Goal: Information Seeking & Learning: Learn about a topic

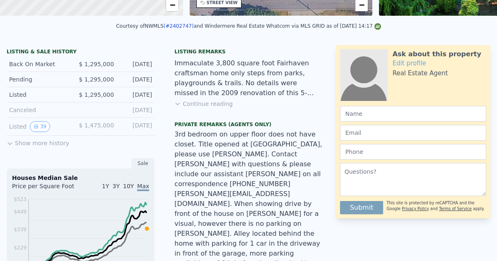
scroll to position [3, 0]
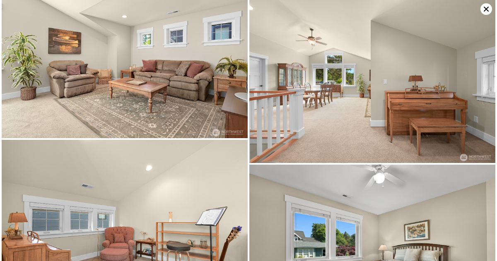
scroll to position [1988, 0]
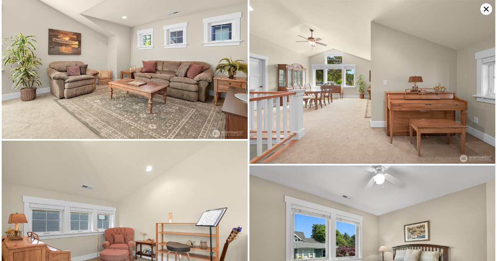
click at [486, 10] on icon at bounding box center [487, 9] width 12 height 12
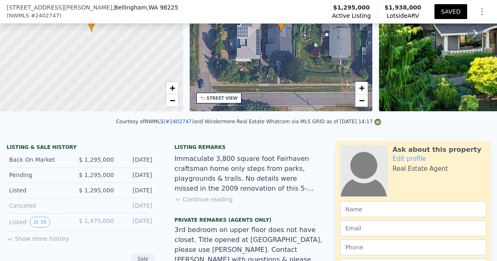
scroll to position [108, 0]
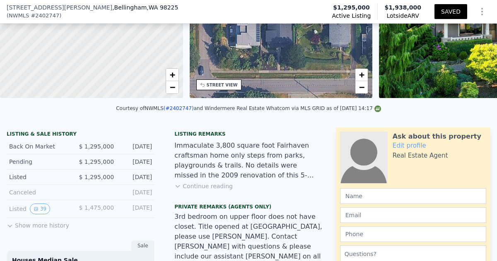
click at [202, 185] on button "Continue reading" at bounding box center [203, 186] width 58 height 8
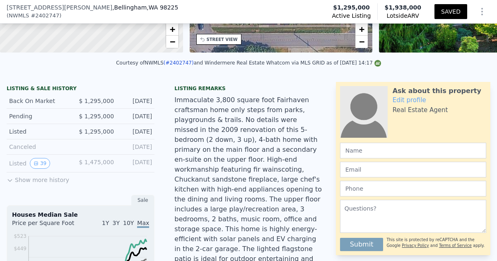
scroll to position [152, 0]
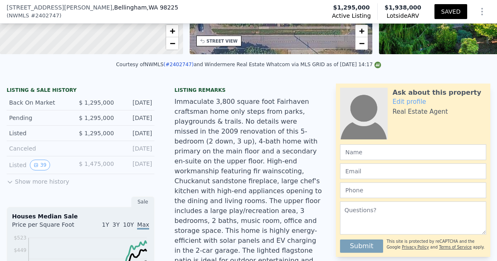
click at [9, 183] on icon at bounding box center [10, 182] width 4 height 2
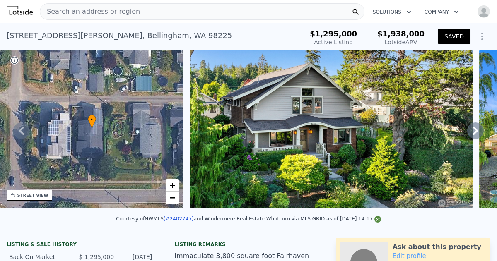
scroll to position [0, 0]
click at [475, 130] on icon at bounding box center [475, 131] width 17 height 17
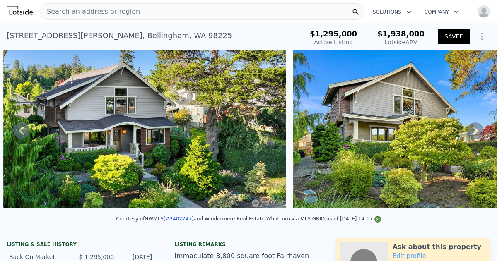
click at [475, 130] on icon at bounding box center [475, 131] width 17 height 17
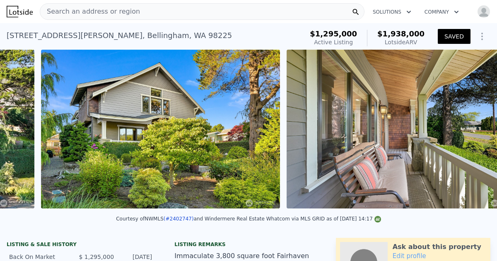
scroll to position [0, 669]
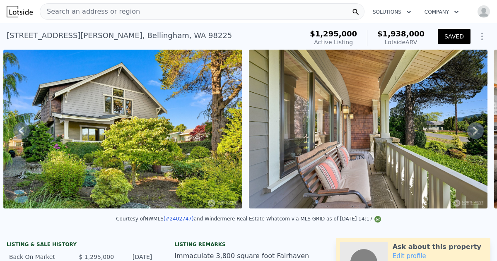
click at [475, 130] on icon at bounding box center [475, 131] width 17 height 17
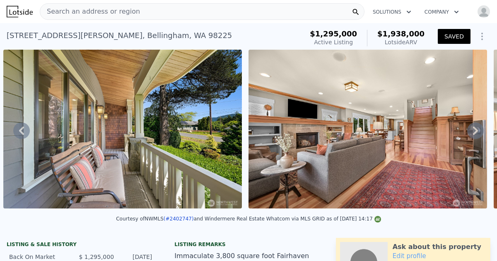
click at [475, 130] on icon at bounding box center [475, 131] width 17 height 17
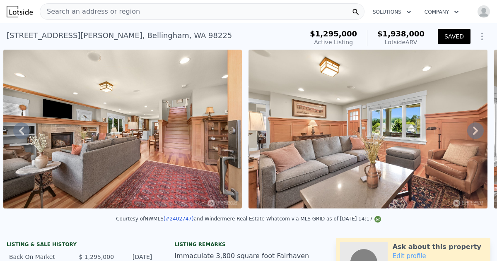
click at [475, 130] on icon at bounding box center [475, 131] width 17 height 17
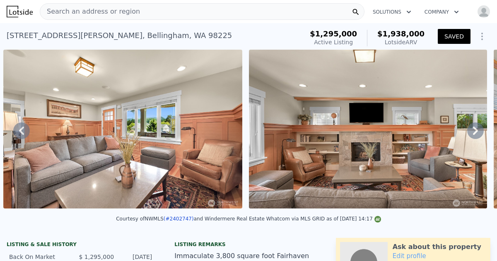
click at [475, 130] on icon at bounding box center [475, 131] width 17 height 17
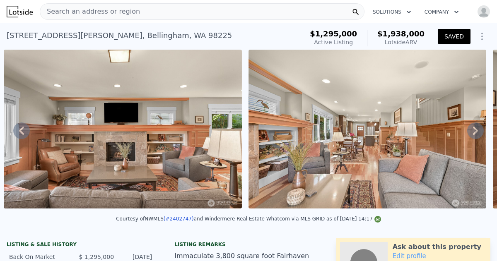
click at [475, 130] on icon at bounding box center [475, 131] width 17 height 17
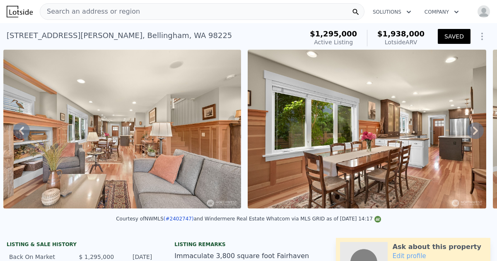
click at [475, 130] on icon at bounding box center [475, 131] width 17 height 17
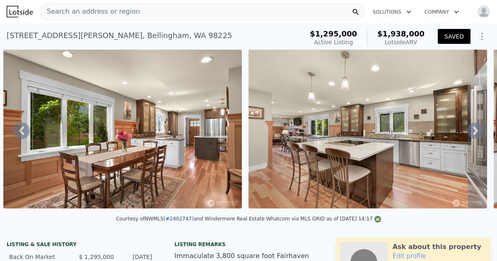
click at [475, 130] on icon at bounding box center [475, 131] width 17 height 17
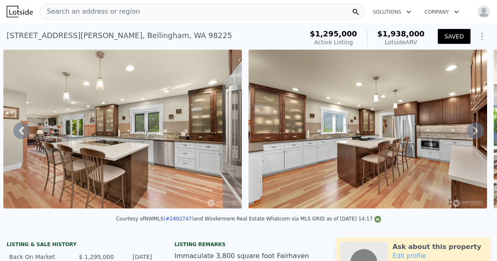
click at [475, 130] on icon at bounding box center [475, 131] width 17 height 17
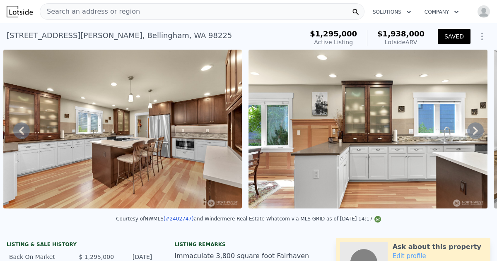
click at [475, 130] on icon at bounding box center [475, 131] width 17 height 17
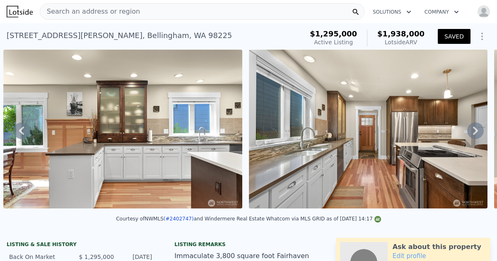
click at [475, 130] on icon at bounding box center [475, 131] width 17 height 17
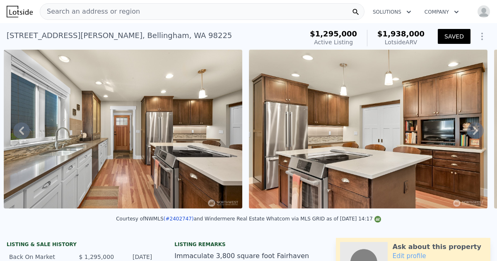
click at [475, 130] on icon at bounding box center [475, 131] width 17 height 17
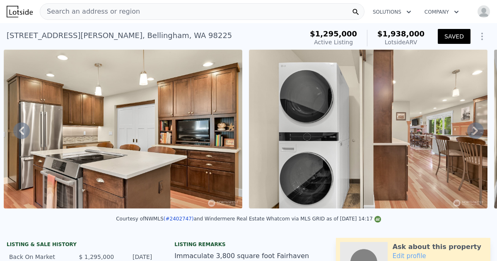
click at [475, 130] on icon at bounding box center [475, 131] width 17 height 17
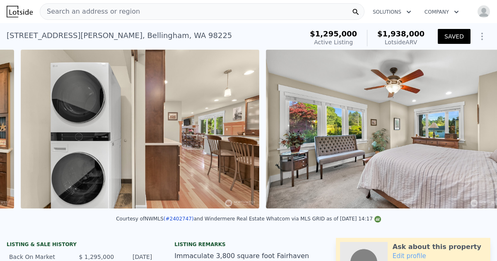
scroll to position [0, 3611]
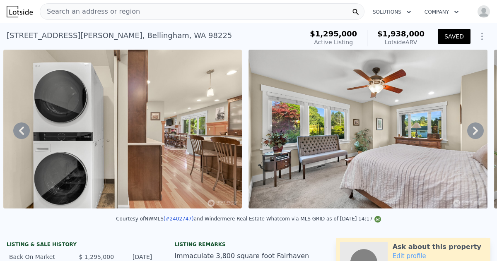
click at [476, 131] on icon at bounding box center [475, 131] width 5 height 8
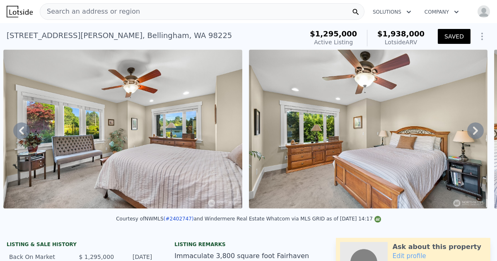
click at [476, 131] on icon at bounding box center [475, 131] width 5 height 8
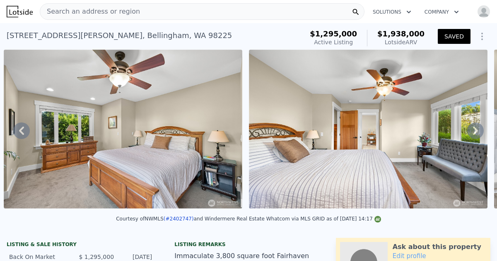
click at [476, 131] on icon at bounding box center [475, 131] width 5 height 8
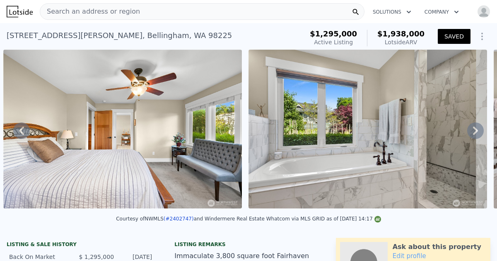
click at [476, 131] on icon at bounding box center [475, 131] width 5 height 8
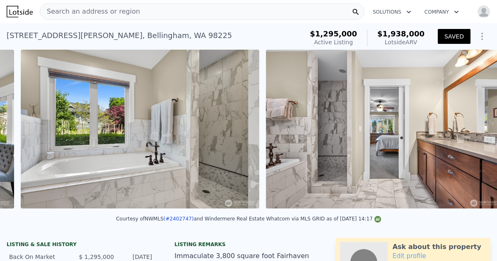
scroll to position [0, 4593]
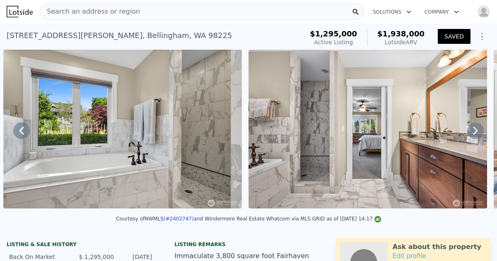
click at [476, 131] on icon at bounding box center [475, 131] width 5 height 8
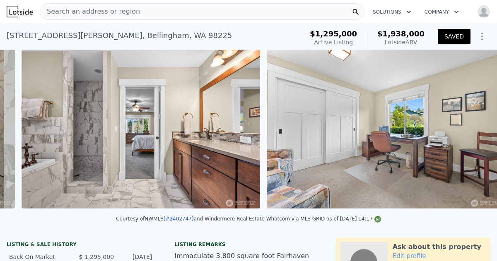
scroll to position [0, 4838]
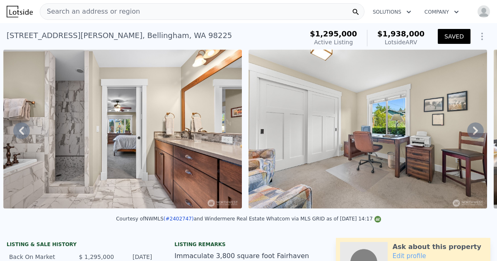
click at [476, 131] on icon at bounding box center [475, 131] width 5 height 8
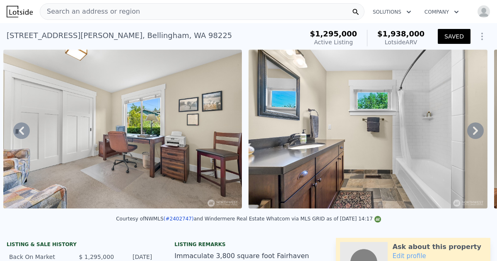
click at [476, 131] on icon at bounding box center [475, 131] width 5 height 8
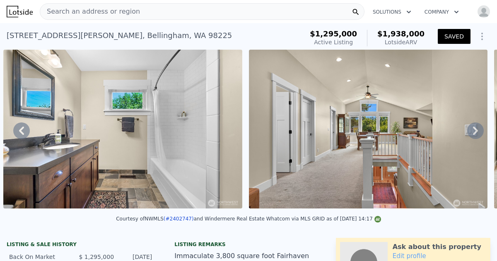
click at [476, 131] on icon at bounding box center [475, 131] width 5 height 8
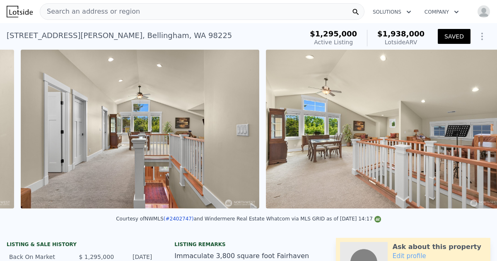
scroll to position [0, 5574]
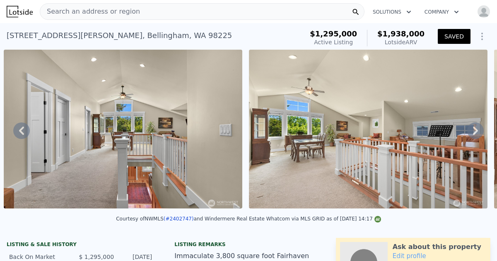
click at [476, 131] on icon at bounding box center [475, 131] width 5 height 8
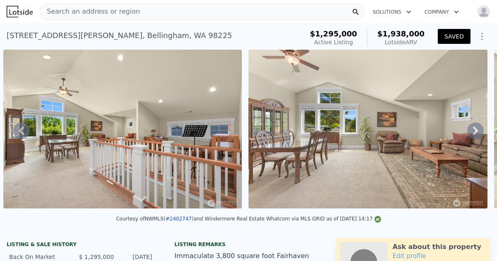
click at [476, 131] on icon at bounding box center [475, 131] width 5 height 8
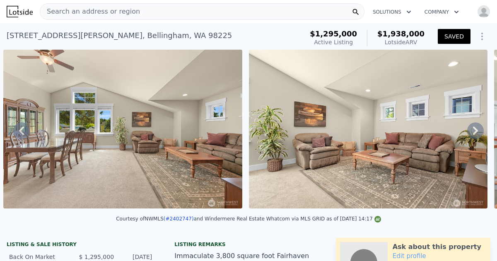
click at [476, 131] on icon at bounding box center [475, 131] width 5 height 8
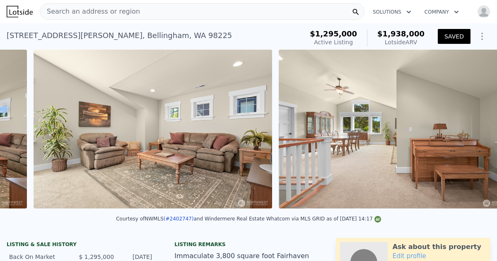
scroll to position [0, 6310]
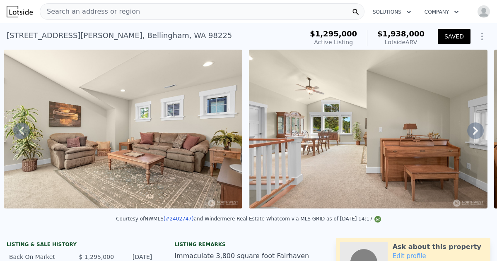
click at [476, 131] on icon at bounding box center [475, 131] width 5 height 8
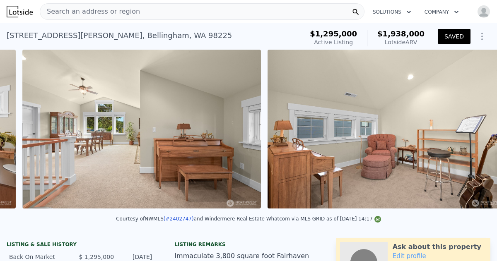
scroll to position [0, 6556]
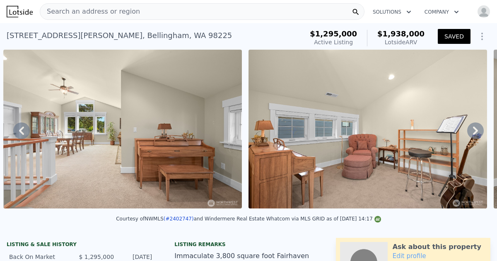
click at [476, 131] on icon at bounding box center [475, 131] width 5 height 8
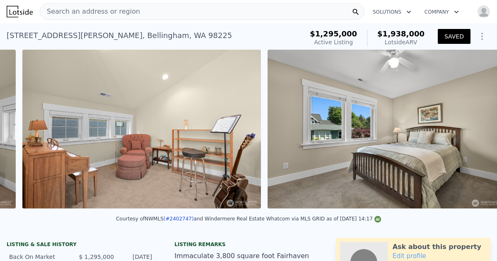
scroll to position [0, 6801]
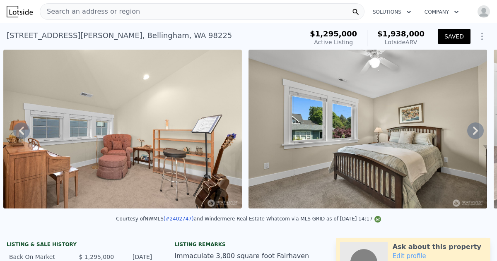
click at [476, 131] on icon at bounding box center [475, 131] width 5 height 8
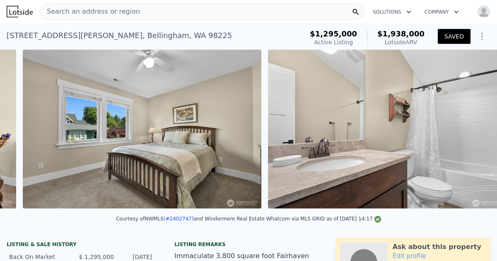
scroll to position [0, 7046]
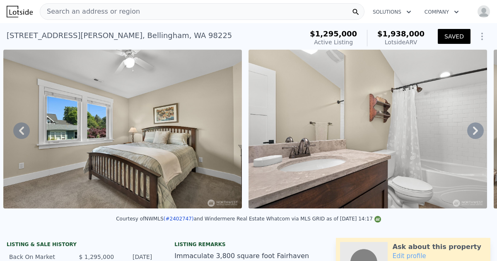
click at [476, 131] on icon at bounding box center [475, 131] width 5 height 8
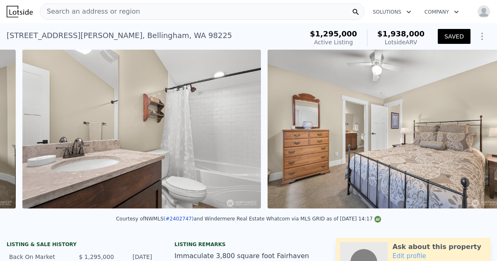
scroll to position [0, 7291]
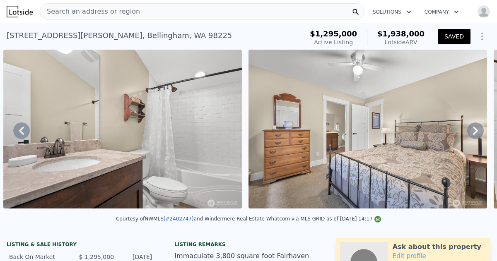
click at [22, 130] on icon at bounding box center [21, 131] width 17 height 17
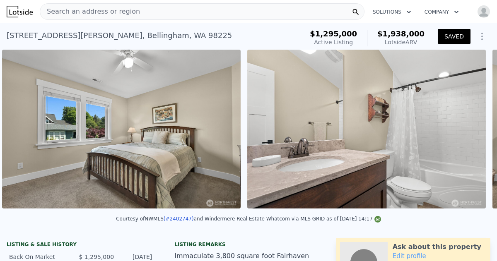
scroll to position [0, 7046]
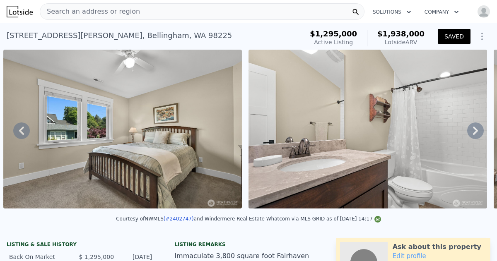
click at [474, 127] on icon at bounding box center [475, 131] width 5 height 8
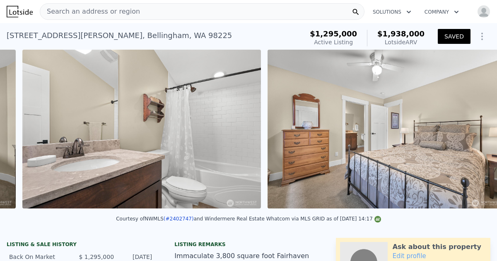
scroll to position [0, 7291]
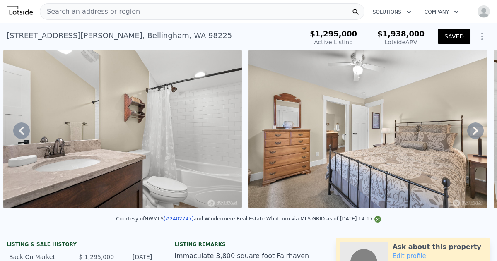
click at [22, 133] on icon at bounding box center [21, 131] width 5 height 8
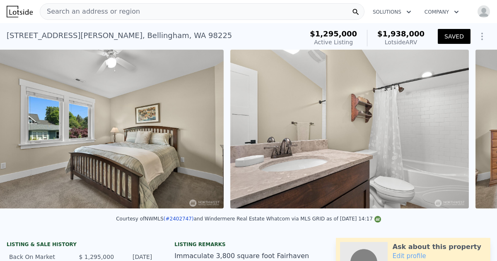
scroll to position [0, 7046]
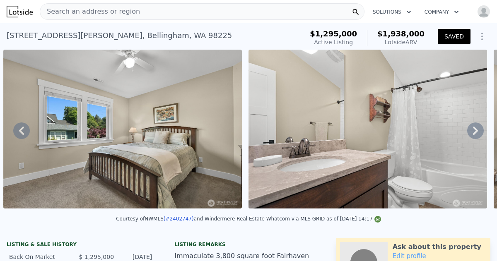
click at [474, 130] on icon at bounding box center [475, 131] width 17 height 17
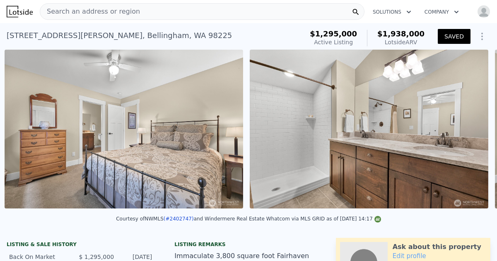
scroll to position [0, 7537]
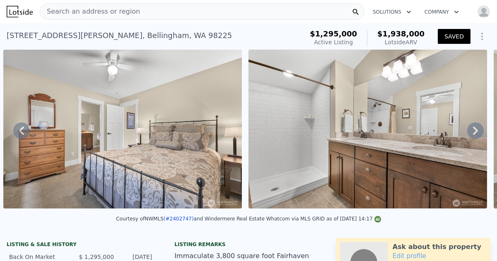
click at [474, 130] on icon at bounding box center [475, 131] width 17 height 17
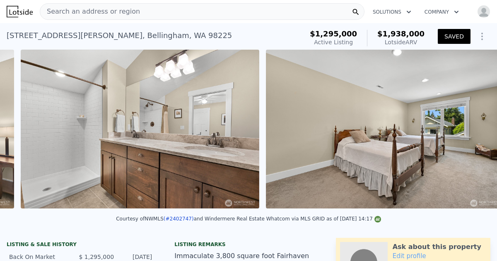
scroll to position [0, 7782]
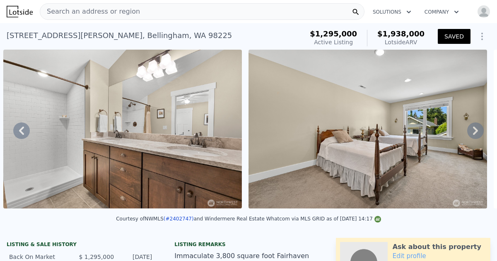
click at [474, 130] on icon at bounding box center [475, 131] width 17 height 17
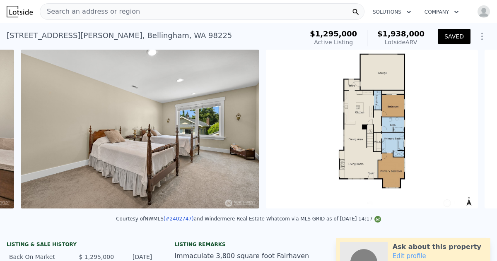
scroll to position [0, 8027]
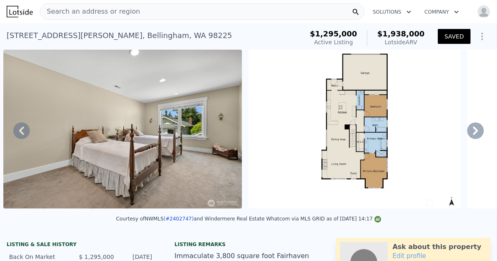
click at [473, 132] on icon at bounding box center [475, 131] width 17 height 17
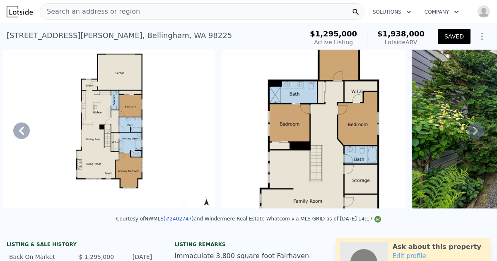
click at [473, 132] on icon at bounding box center [475, 131] width 17 height 17
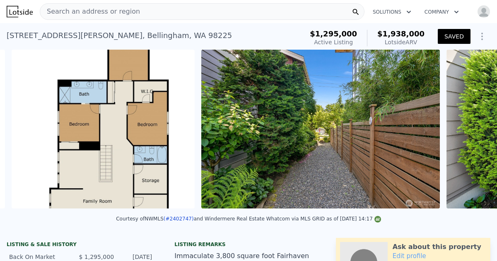
scroll to position [0, 8491]
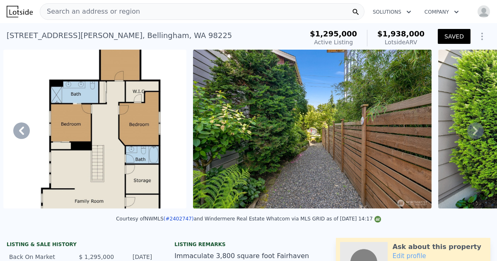
click at [473, 132] on icon at bounding box center [475, 131] width 17 height 17
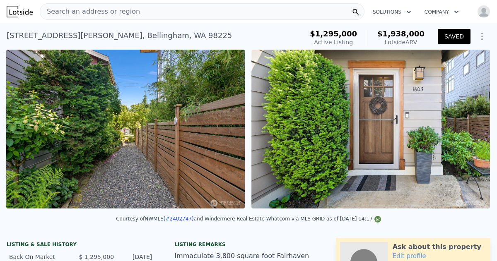
scroll to position [0, 8681]
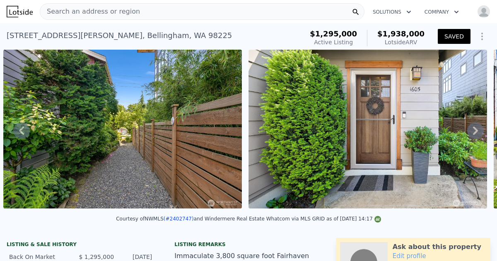
click at [473, 132] on icon at bounding box center [475, 131] width 17 height 17
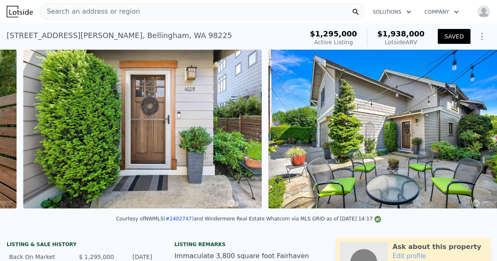
scroll to position [0, 8926]
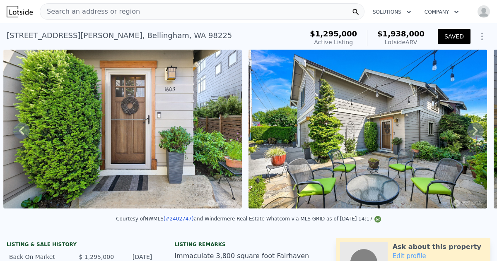
click at [472, 132] on icon at bounding box center [475, 131] width 17 height 17
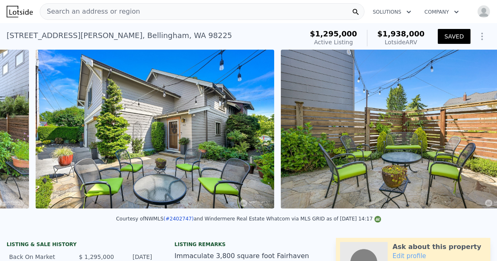
scroll to position [0, 9171]
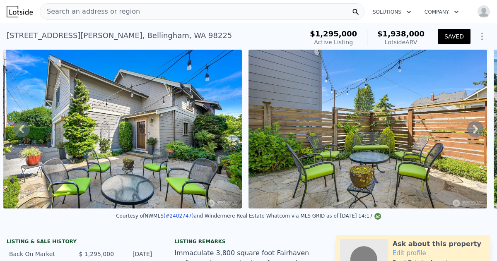
click at [472, 132] on icon at bounding box center [475, 129] width 17 height 17
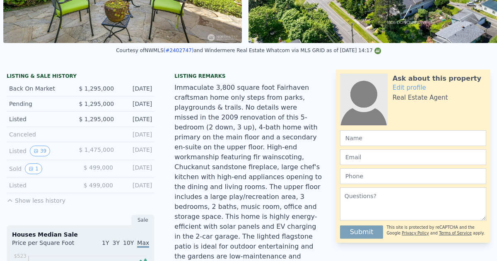
scroll to position [0, 0]
